Goal: Transaction & Acquisition: Purchase product/service

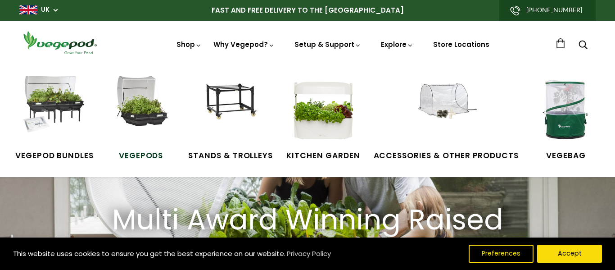
click at [150, 156] on span "Vegepods" at bounding box center [141, 156] width 68 height 12
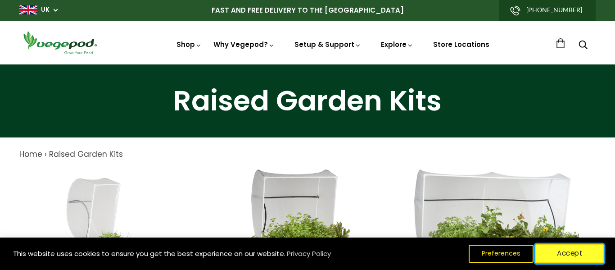
click at [571, 255] on button "Accept" at bounding box center [570, 253] width 69 height 19
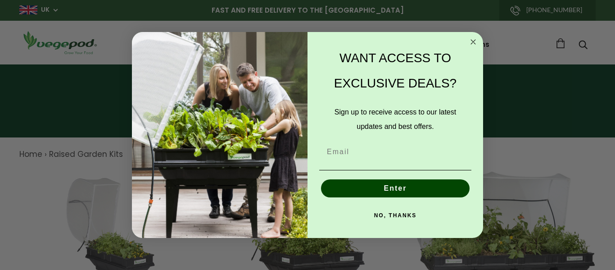
click at [513, 107] on div "Close dialog WANT ACCESS TO EXCLUSIVE DEALS? Sign up to receive access to our l…" at bounding box center [307, 135] width 615 height 270
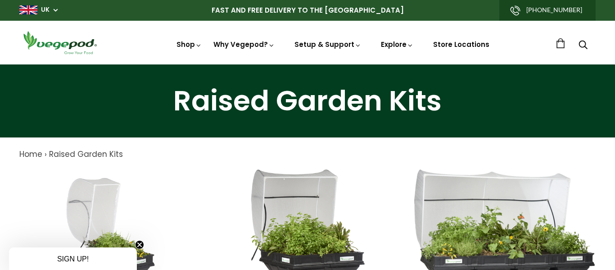
click at [114, 261] on div "SIGN UP!" at bounding box center [73, 258] width 121 height 11
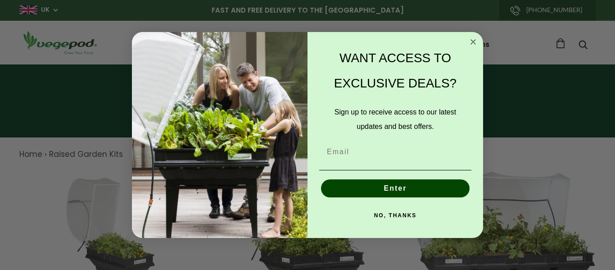
click at [408, 216] on button "NO, THANKS" at bounding box center [395, 215] width 152 height 18
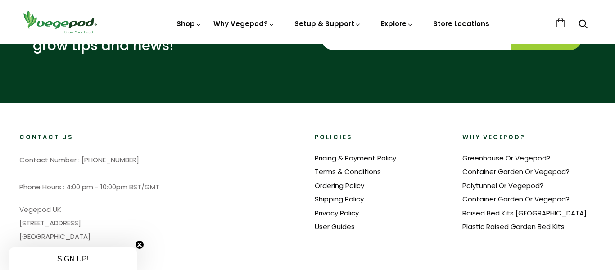
scroll to position [519, 0]
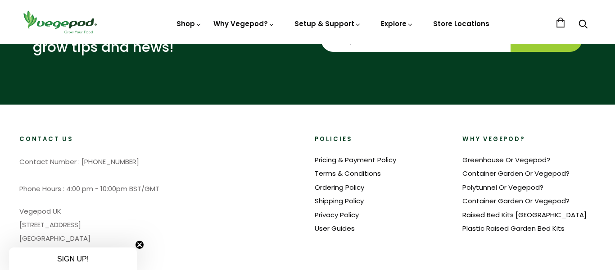
click at [512, 214] on link "Raised Bed Kits [GEOGRAPHIC_DATA]" at bounding box center [525, 214] width 124 height 9
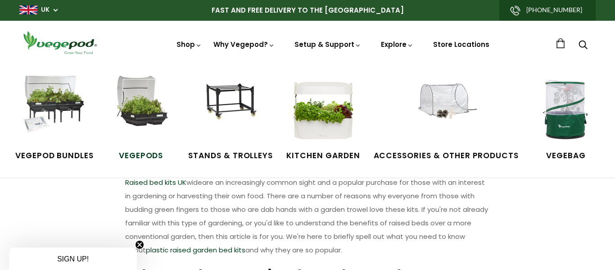
click at [131, 156] on span "Vegepods" at bounding box center [141, 156] width 68 height 12
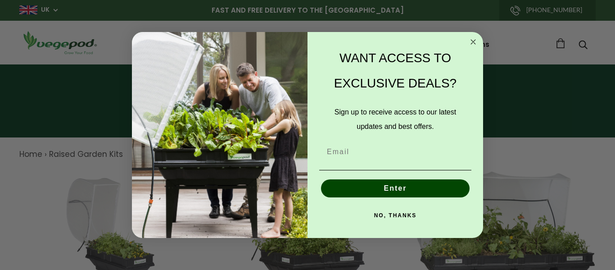
click at [397, 215] on button "NO, THANKS" at bounding box center [395, 215] width 152 height 18
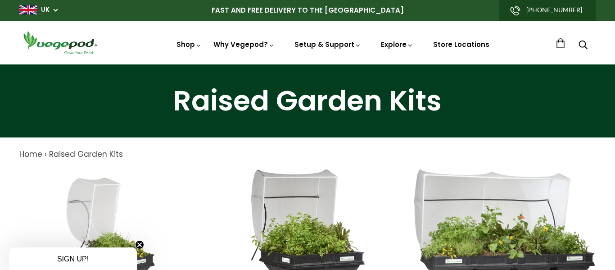
click at [142, 242] on circle "Close teaser" at bounding box center [140, 245] width 9 height 9
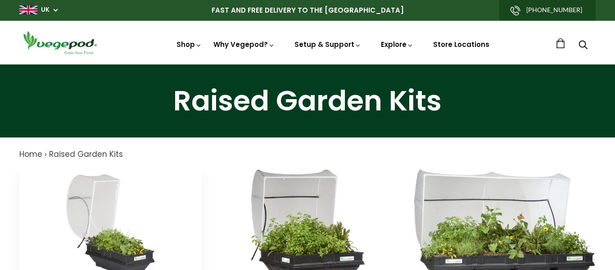
click at [113, 242] on img at bounding box center [110, 222] width 107 height 113
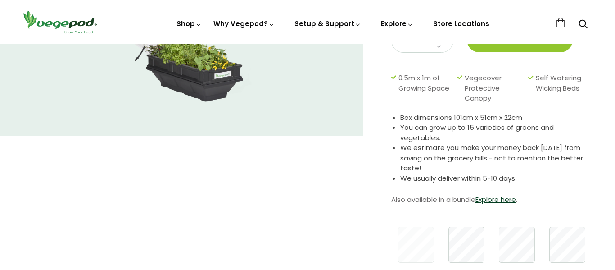
scroll to position [148, 0]
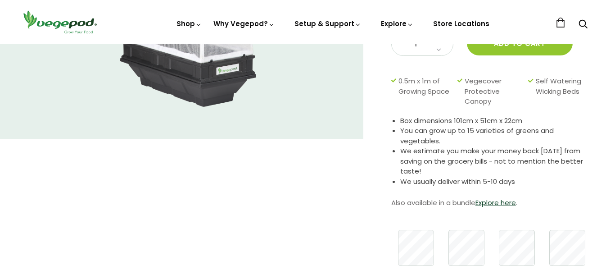
click at [518, 254] on div at bounding box center [467, 247] width 757 height 45
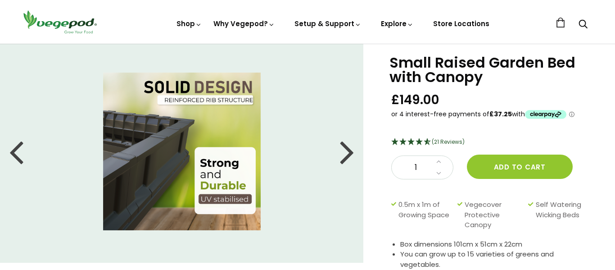
scroll to position [4, 0]
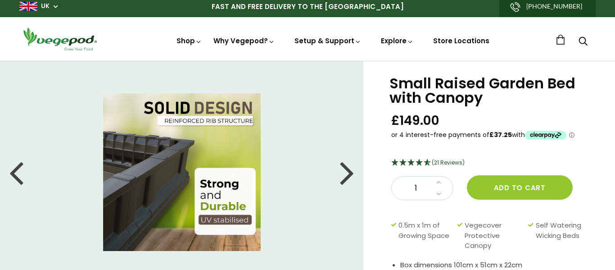
click at [349, 176] on div at bounding box center [347, 172] width 14 height 41
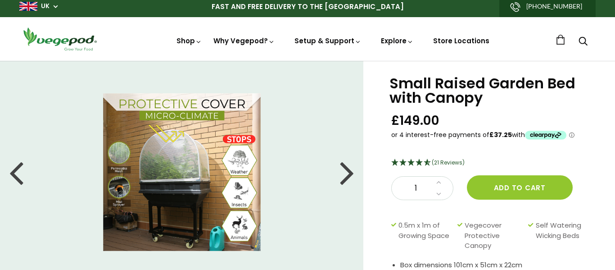
click at [182, 180] on img at bounding box center [182, 172] width 158 height 158
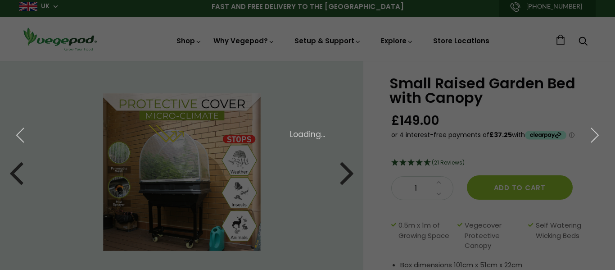
click at [182, 180] on div "× 7 of 10 Loading..." at bounding box center [307, 135] width 615 height 270
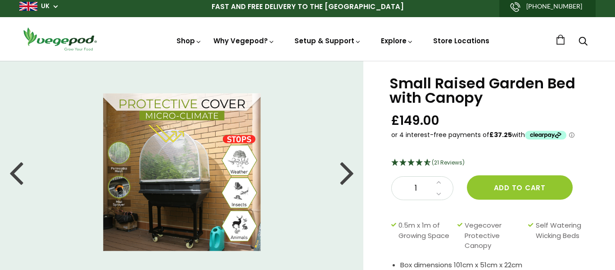
click at [182, 180] on img at bounding box center [182, 172] width 158 height 158
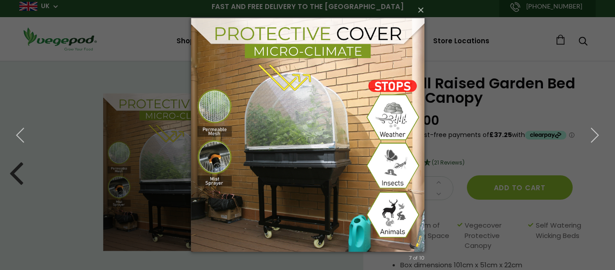
click at [315, 150] on img at bounding box center [308, 135] width 234 height 270
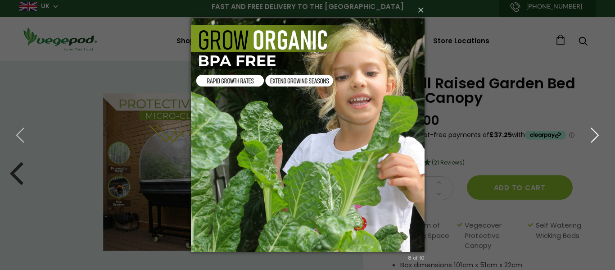
click at [598, 134] on icon "button" at bounding box center [595, 135] width 16 height 16
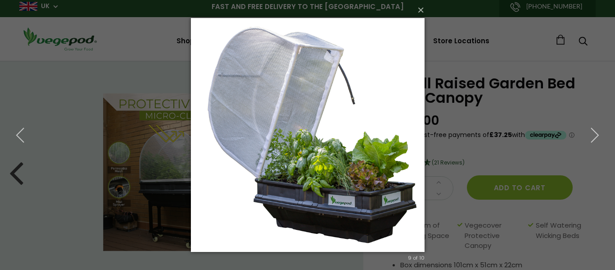
click at [394, 205] on img at bounding box center [308, 135] width 234 height 270
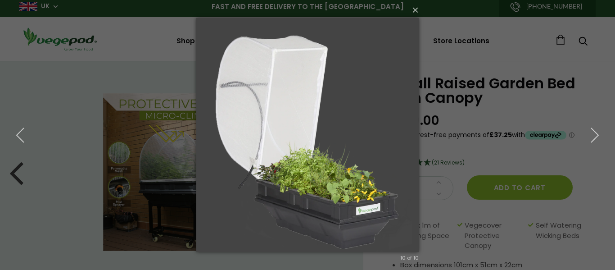
click at [394, 205] on img at bounding box center [307, 135] width 223 height 270
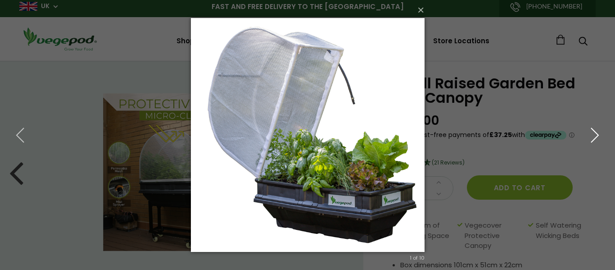
click at [599, 134] on icon "button" at bounding box center [595, 135] width 16 height 16
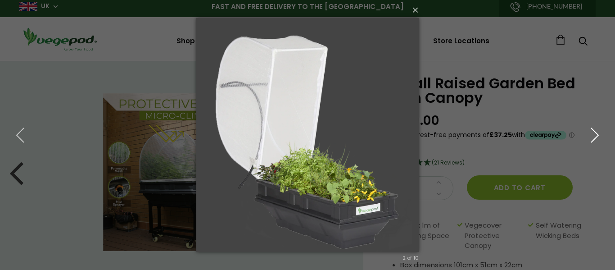
click at [599, 134] on icon "button" at bounding box center [595, 135] width 16 height 16
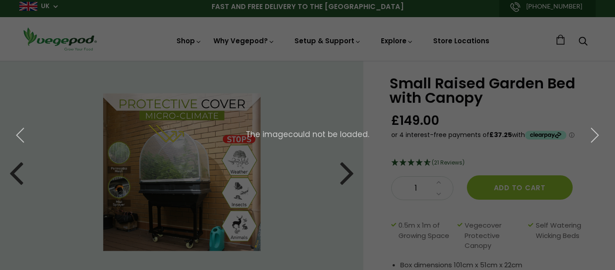
click at [208, 46] on div "× 3 of 10 The image could not be loaded." at bounding box center [307, 135] width 615 height 270
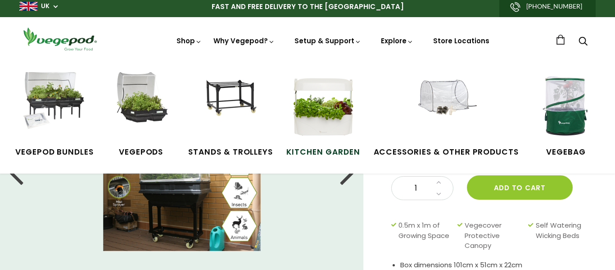
click at [314, 152] on span "Kitchen Garden" at bounding box center [323, 152] width 73 height 12
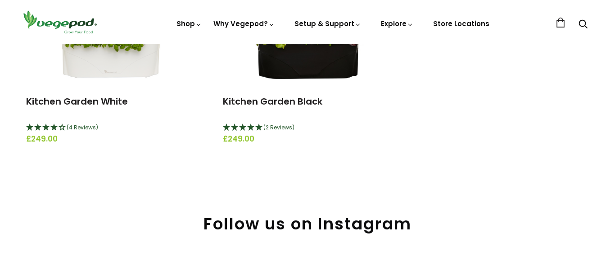
scroll to position [198, 0]
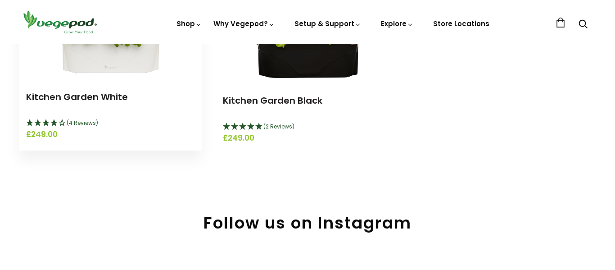
click at [46, 122] on icon "4 Stars - 4 Reviews" at bounding box center [46, 122] width 8 height 7
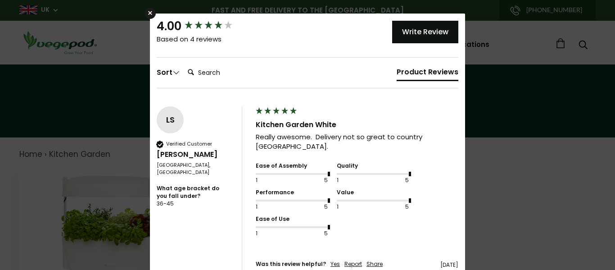
click at [446, 218] on div "Ease of Assembly 1 5 Quality 1 5 Performance 1 5 Value 1 5 Ease of Use 1 5" at bounding box center [357, 200] width 212 height 79
click at [152, 10] on div "×" at bounding box center [150, 13] width 11 height 11
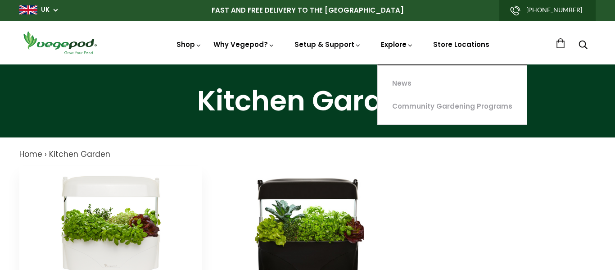
click at [405, 44] on link "Explore" at bounding box center [397, 61] width 32 height 42
click at [409, 43] on icon at bounding box center [410, 45] width 7 height 7
